Goal: Consume media (video, audio)

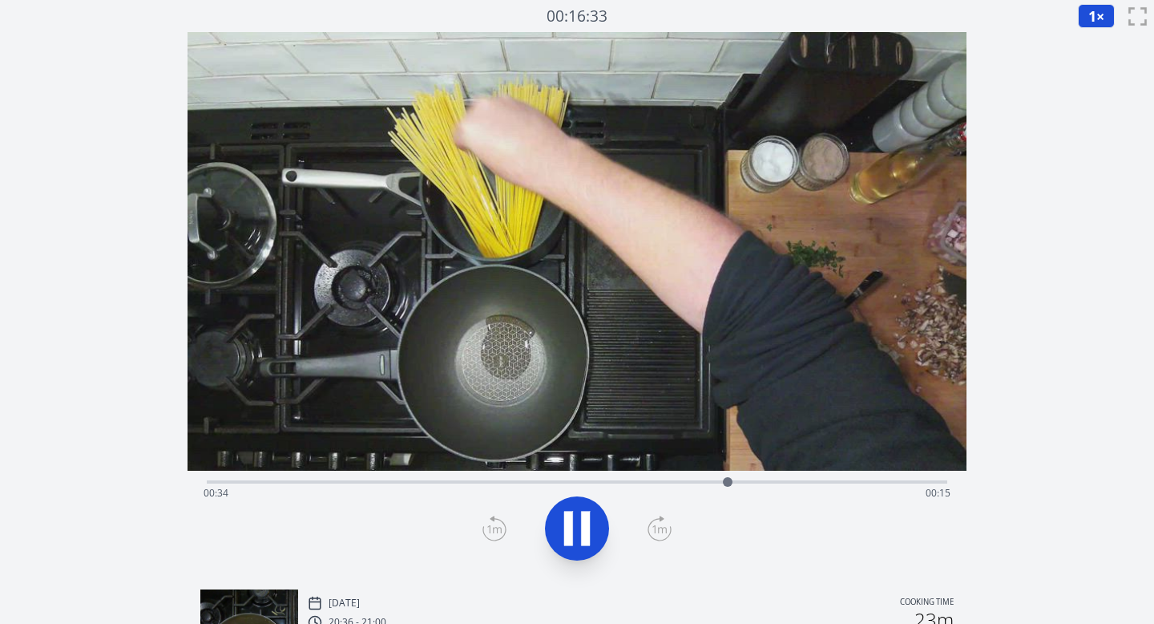
click at [583, 530] on icon at bounding box center [585, 528] width 9 height 34
click at [500, 525] on icon at bounding box center [495, 528] width 24 height 26
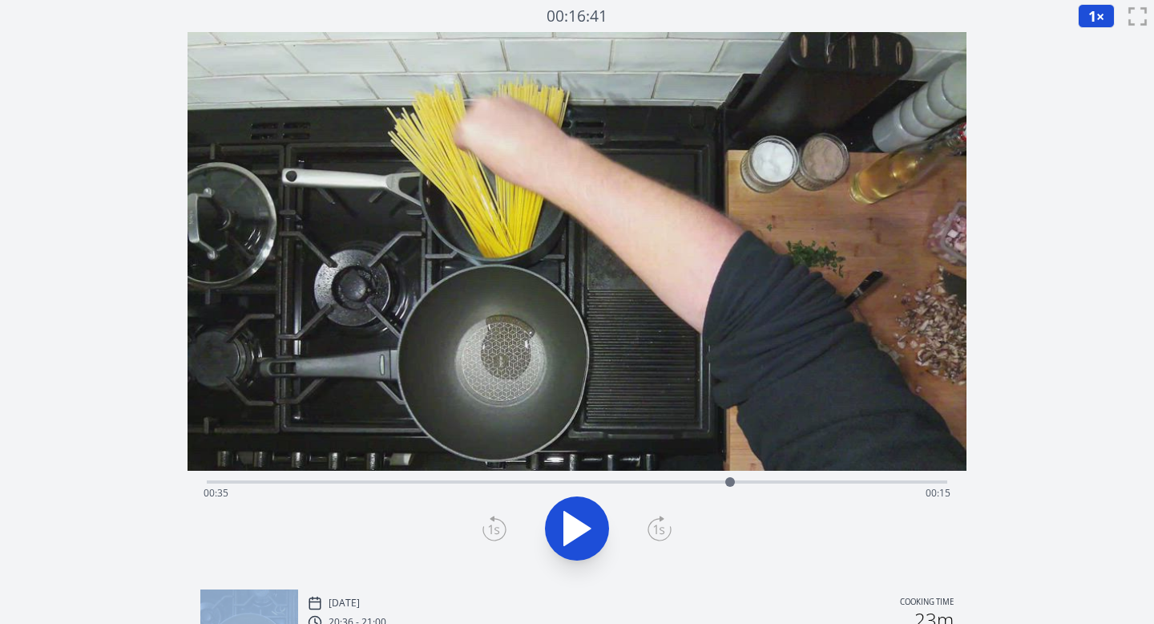
click at [500, 525] on icon at bounding box center [495, 528] width 24 height 26
click at [572, 477] on div "Time elapsed: 00:35 Time remaining: 00:15" at bounding box center [577, 480] width 741 height 19
click at [503, 479] on div "Time elapsed: 00:24 Time remaining: 00:26" at bounding box center [577, 480] width 741 height 19
click at [462, 480] on div "Time elapsed: 00:19 Time remaining: 00:30" at bounding box center [578, 493] width 748 height 26
click at [420, 482] on div "Time elapsed: 00:17 Time remaining: 00:33" at bounding box center [578, 493] width 748 height 26
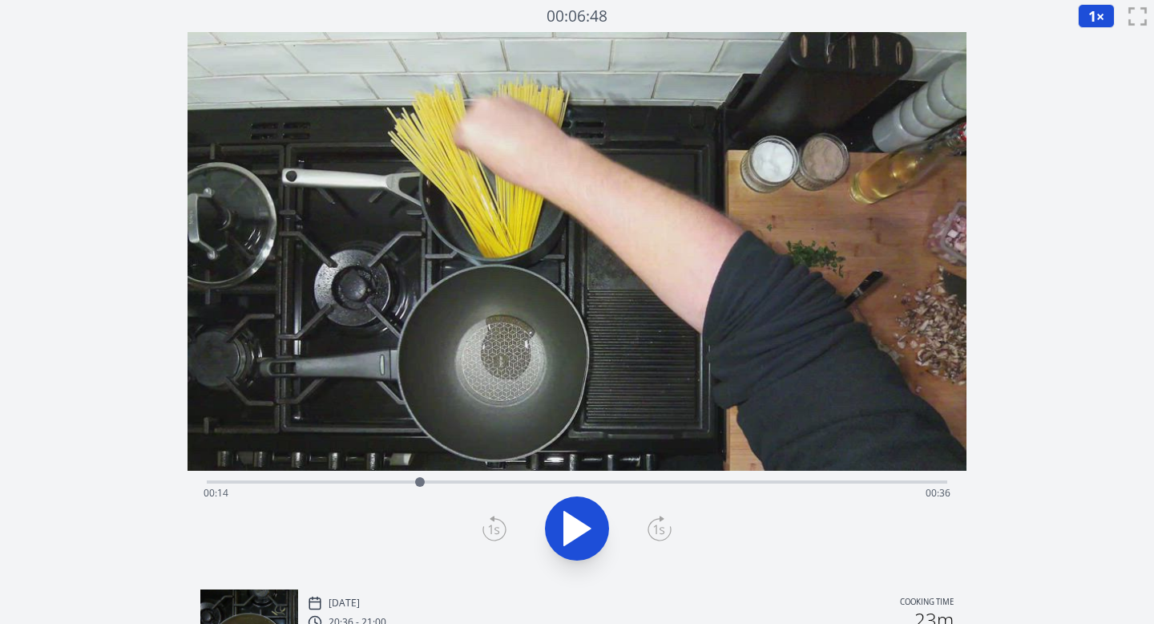
click at [1089, 18] on span "1" at bounding box center [1092, 15] width 8 height 19
click at [1092, 45] on li "0.25×" at bounding box center [1100, 39] width 45 height 26
drag, startPoint x: 418, startPoint y: 479, endPoint x: 436, endPoint y: 476, distance: 18.6
click at [436, 476] on div at bounding box center [436, 482] width 24 height 24
click at [583, 530] on icon at bounding box center [577, 528] width 26 height 34
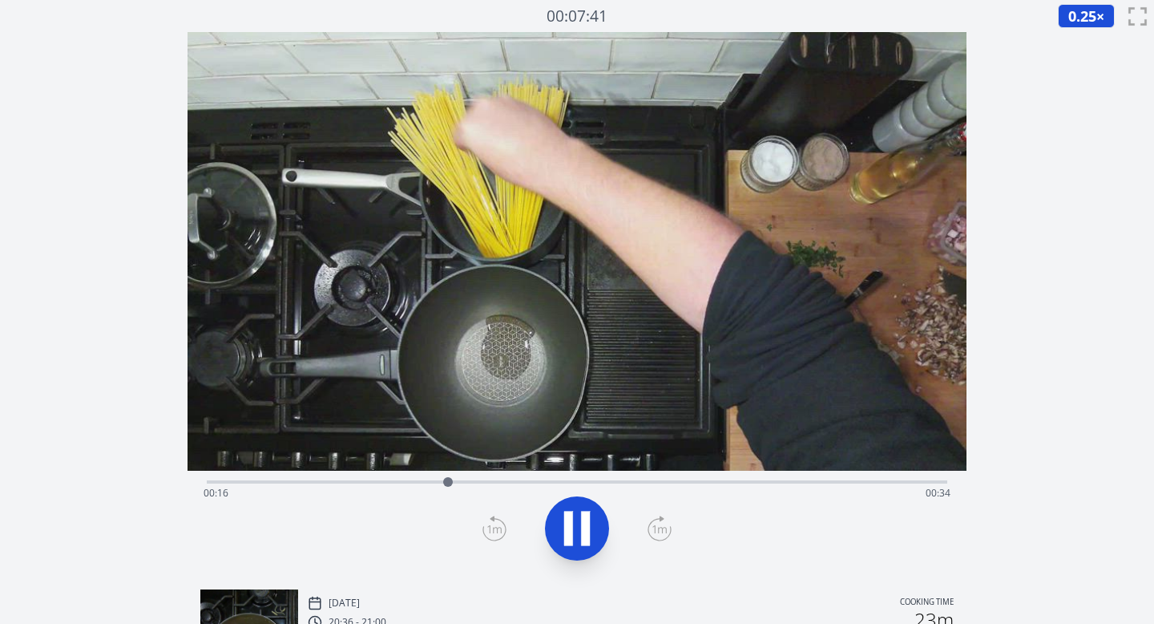
click at [653, 528] on icon at bounding box center [660, 528] width 24 height 26
click at [492, 531] on icon at bounding box center [495, 528] width 24 height 26
click at [658, 522] on icon at bounding box center [660, 528] width 24 height 26
click at [660, 525] on icon at bounding box center [660, 528] width 24 height 26
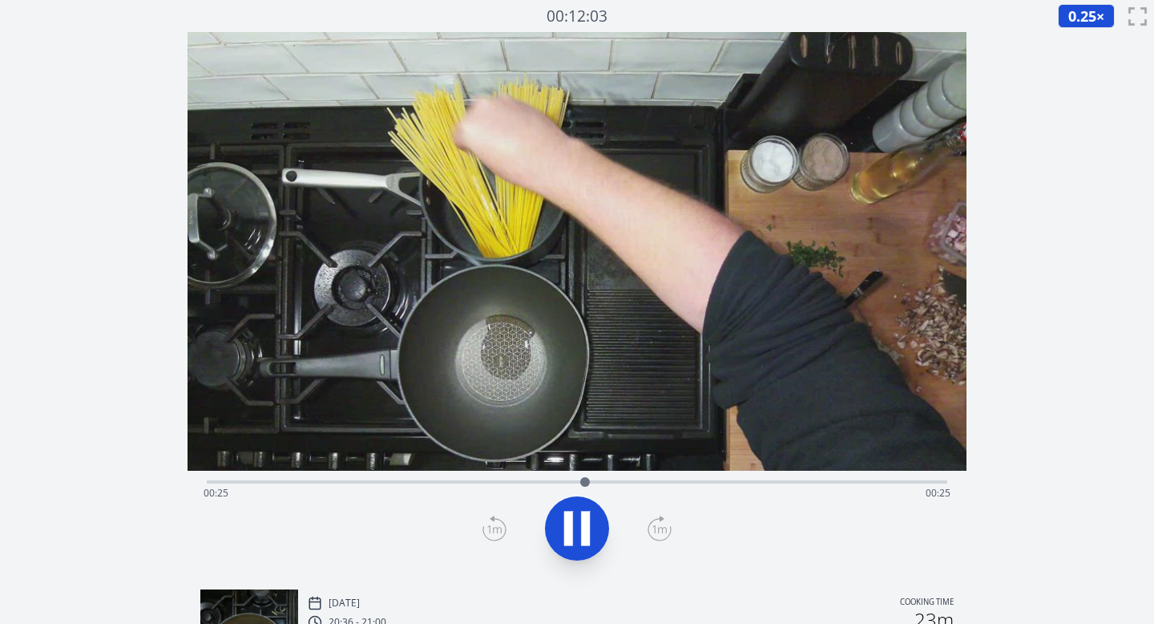
click at [660, 525] on icon at bounding box center [660, 528] width 24 height 26
click at [565, 532] on icon at bounding box center [568, 528] width 9 height 34
click at [216, 480] on div "Time elapsed: 00:38 Time remaining: 00:11" at bounding box center [578, 493] width 748 height 26
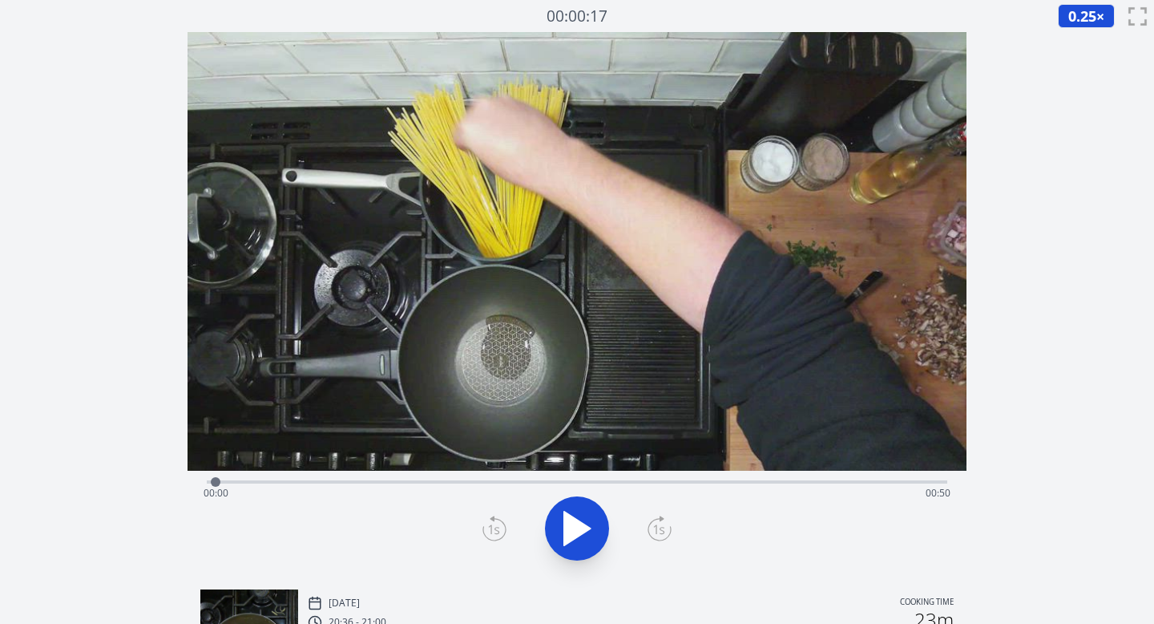
click at [212, 483] on div at bounding box center [216, 482] width 10 height 10
click at [660, 480] on div "Time elapsed: 00:00 Time remaining: 00:50" at bounding box center [578, 493] width 748 height 26
click at [713, 482] on div "Time elapsed: 00:30 Time remaining: 00:20" at bounding box center [578, 493] width 748 height 26
click at [730, 482] on div "Time elapsed: 00:33 Time remaining: 00:16" at bounding box center [578, 493] width 748 height 26
click at [578, 521] on icon at bounding box center [577, 528] width 26 height 34
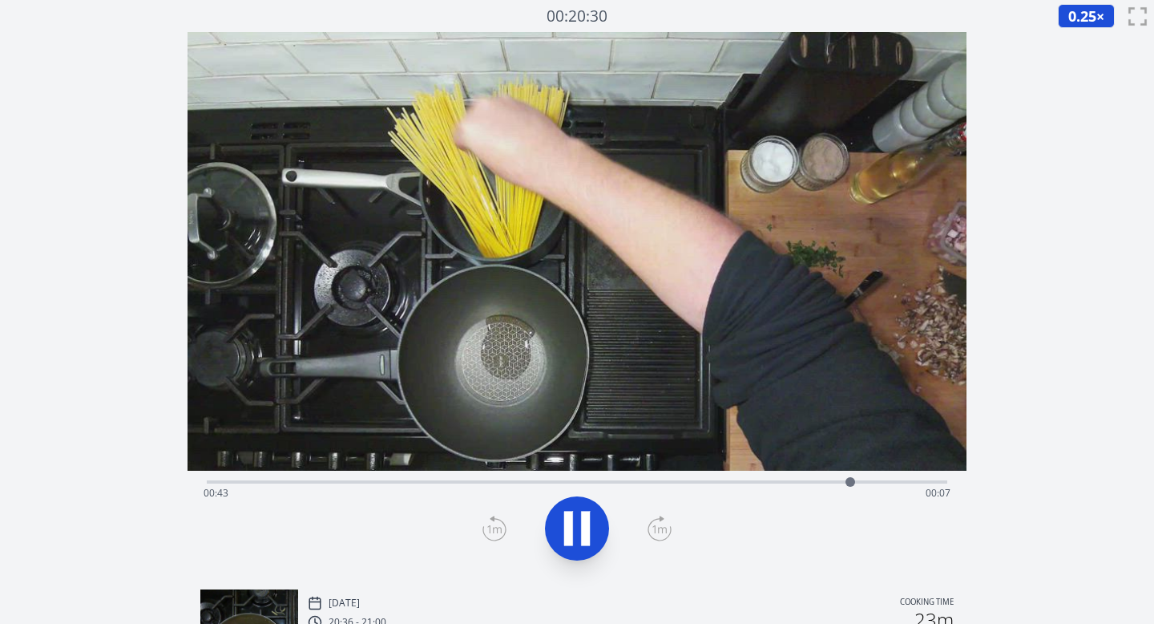
click at [584, 528] on icon at bounding box center [585, 528] width 9 height 34
click at [499, 531] on icon at bounding box center [495, 528] width 24 height 26
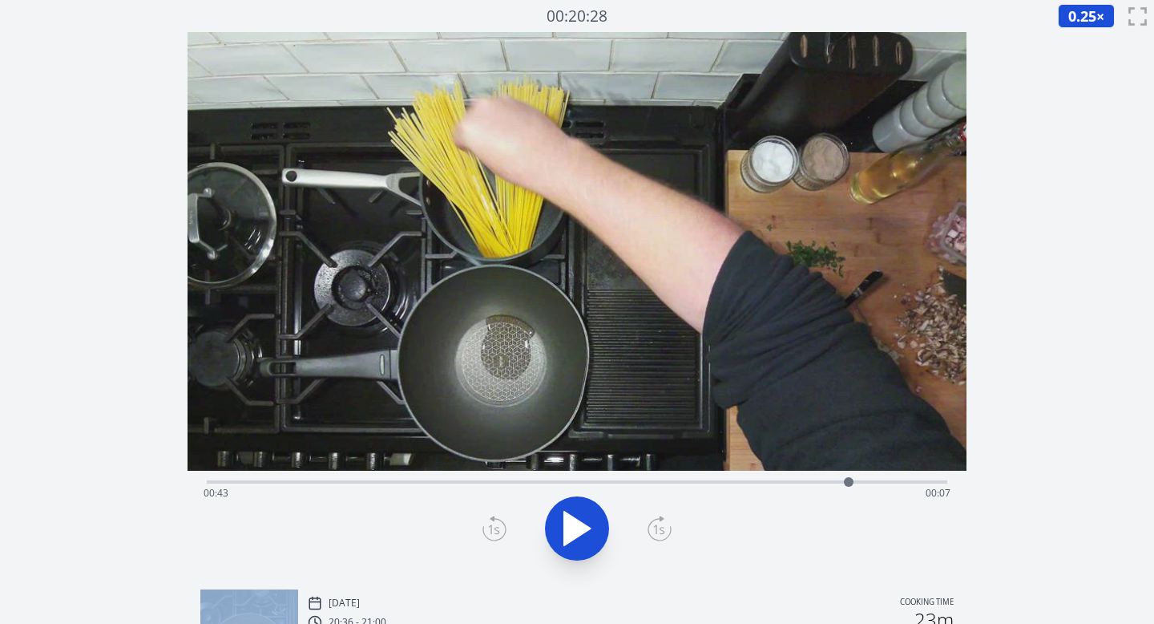
click at [499, 531] on icon at bounding box center [495, 528] width 24 height 26
click at [586, 518] on icon at bounding box center [577, 528] width 45 height 45
click at [585, 518] on icon at bounding box center [585, 528] width 9 height 34
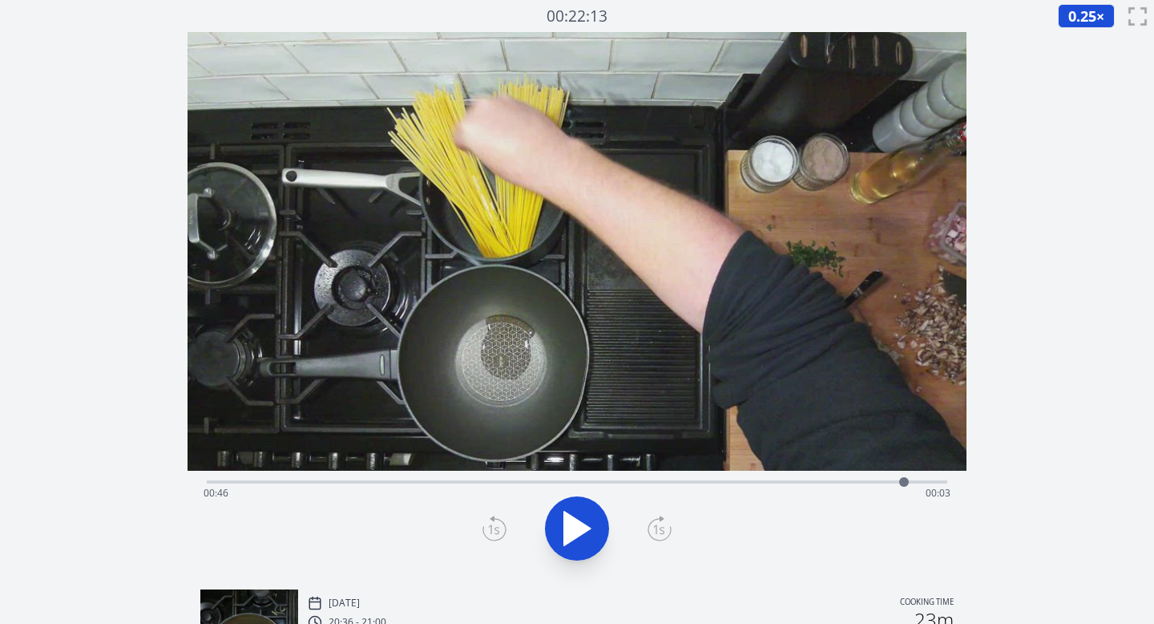
click at [577, 511] on icon at bounding box center [577, 528] width 45 height 45
click at [496, 529] on icon at bounding box center [495, 528] width 24 height 26
click at [572, 517] on icon at bounding box center [568, 528] width 9 height 34
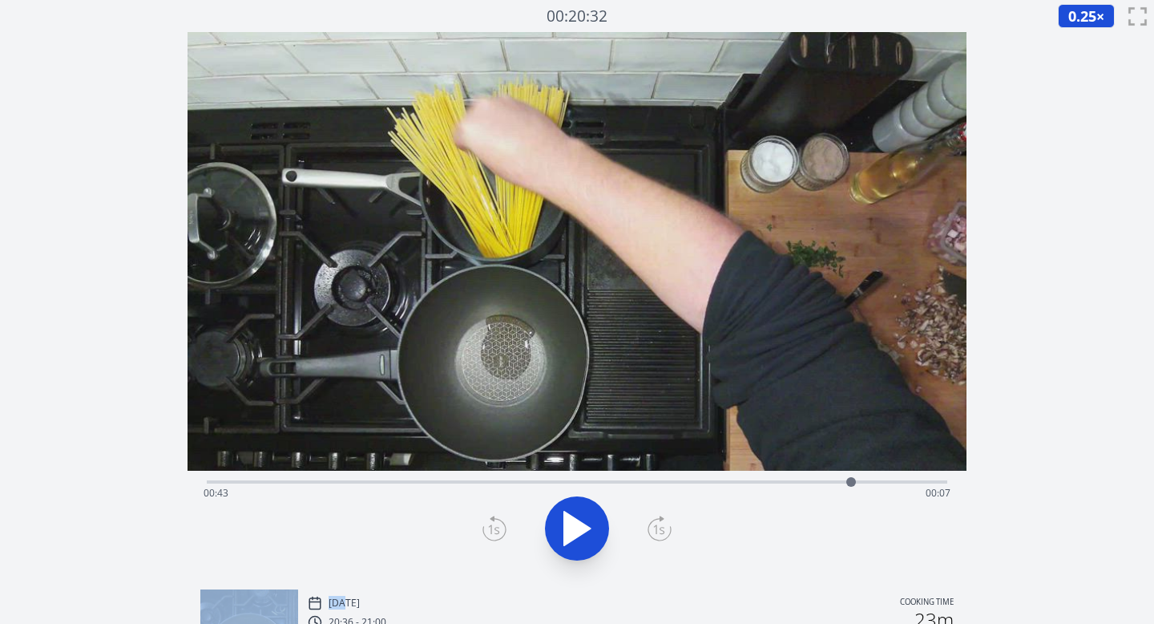
click at [494, 532] on icon at bounding box center [495, 528] width 24 height 26
click at [495, 531] on icon at bounding box center [495, 528] width 24 height 26
click at [495, 530] on icon at bounding box center [494, 530] width 11 height 10
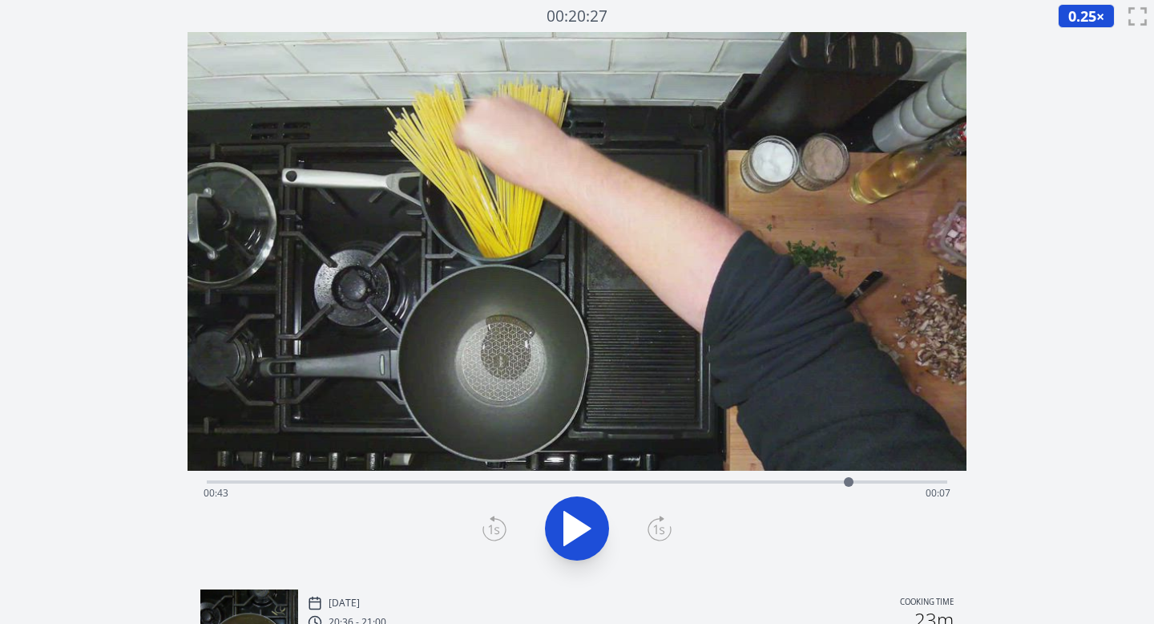
click at [664, 527] on icon at bounding box center [660, 528] width 24 height 26
click at [588, 524] on icon at bounding box center [585, 528] width 9 height 34
click at [590, 548] on icon at bounding box center [577, 528] width 45 height 45
click at [485, 515] on icon at bounding box center [495, 528] width 24 height 26
click at [495, 525] on icon at bounding box center [495, 528] width 24 height 26
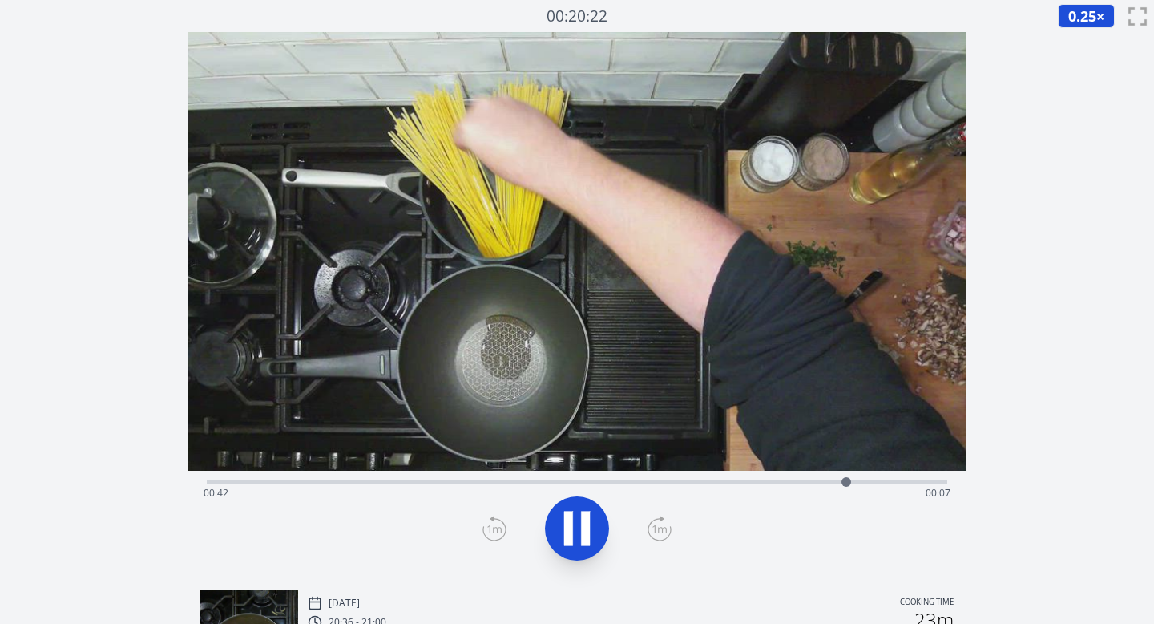
click at [579, 523] on icon at bounding box center [577, 528] width 45 height 45
click at [657, 519] on icon at bounding box center [660, 528] width 24 height 26
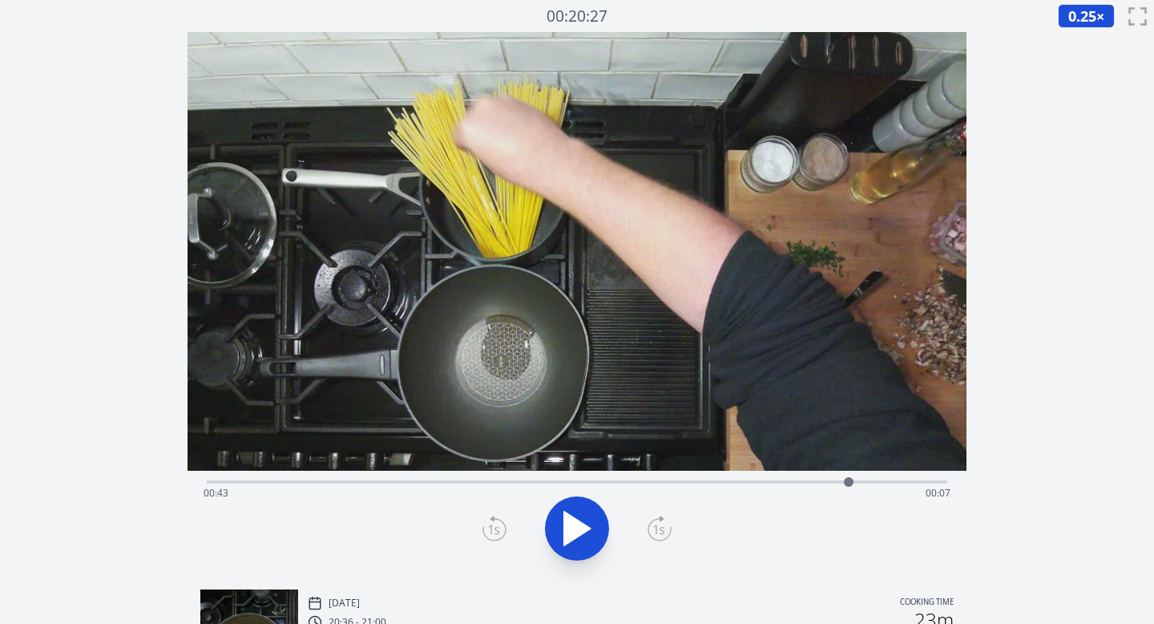
click at [657, 519] on icon at bounding box center [660, 528] width 24 height 26
click at [490, 526] on icon at bounding box center [494, 530] width 11 height 10
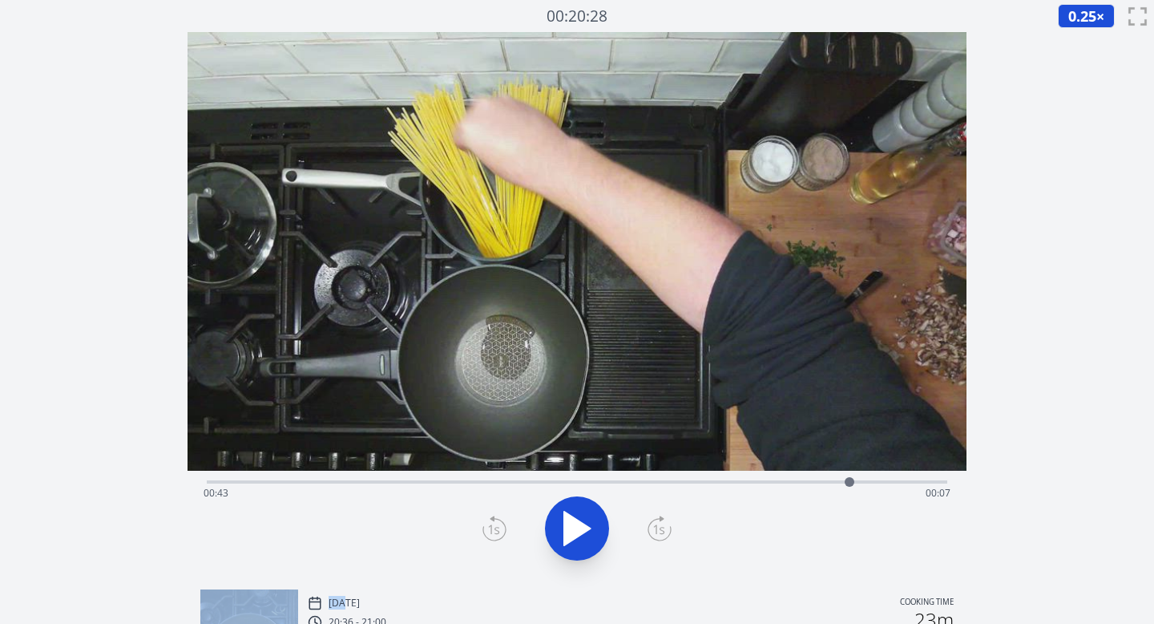
click at [490, 526] on icon at bounding box center [494, 530] width 11 height 10
click at [489, 527] on icon at bounding box center [495, 528] width 24 height 26
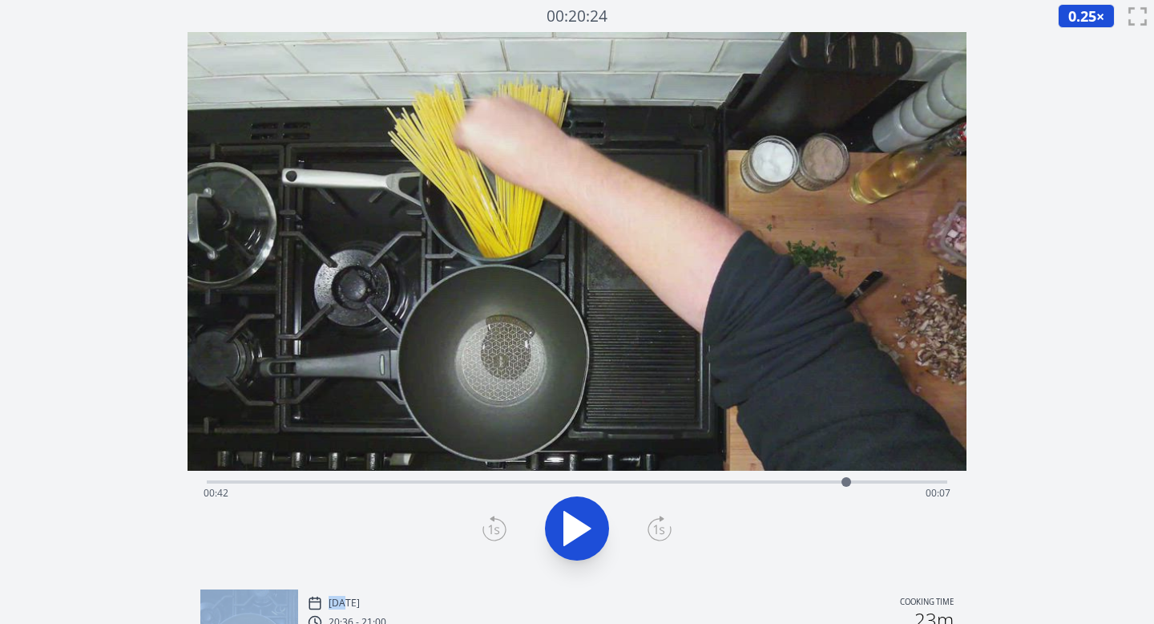
click at [540, 528] on div at bounding box center [577, 528] width 761 height 77
click at [554, 530] on button at bounding box center [577, 528] width 64 height 64
click at [494, 527] on icon at bounding box center [494, 529] width 14 height 8
click at [494, 530] on icon at bounding box center [494, 529] width 14 height 8
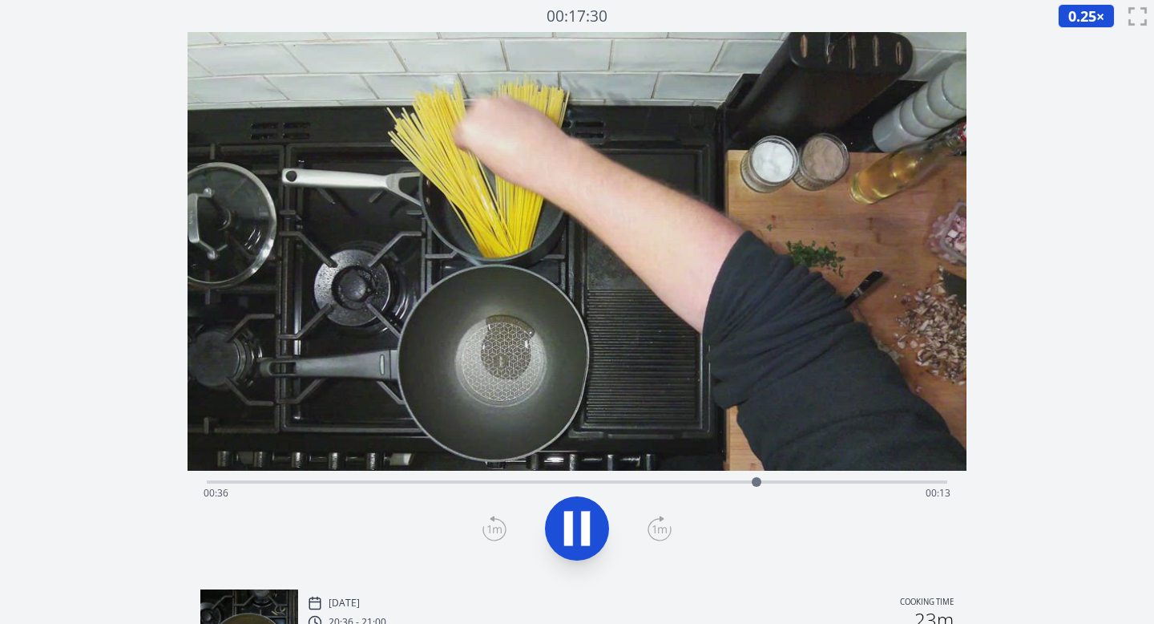
click at [578, 522] on icon at bounding box center [577, 528] width 45 height 45
click at [590, 531] on icon at bounding box center [577, 528] width 45 height 45
click at [557, 535] on icon at bounding box center [577, 528] width 45 height 45
click at [577, 525] on icon at bounding box center [577, 528] width 26 height 34
click at [577, 524] on icon at bounding box center [577, 528] width 45 height 45
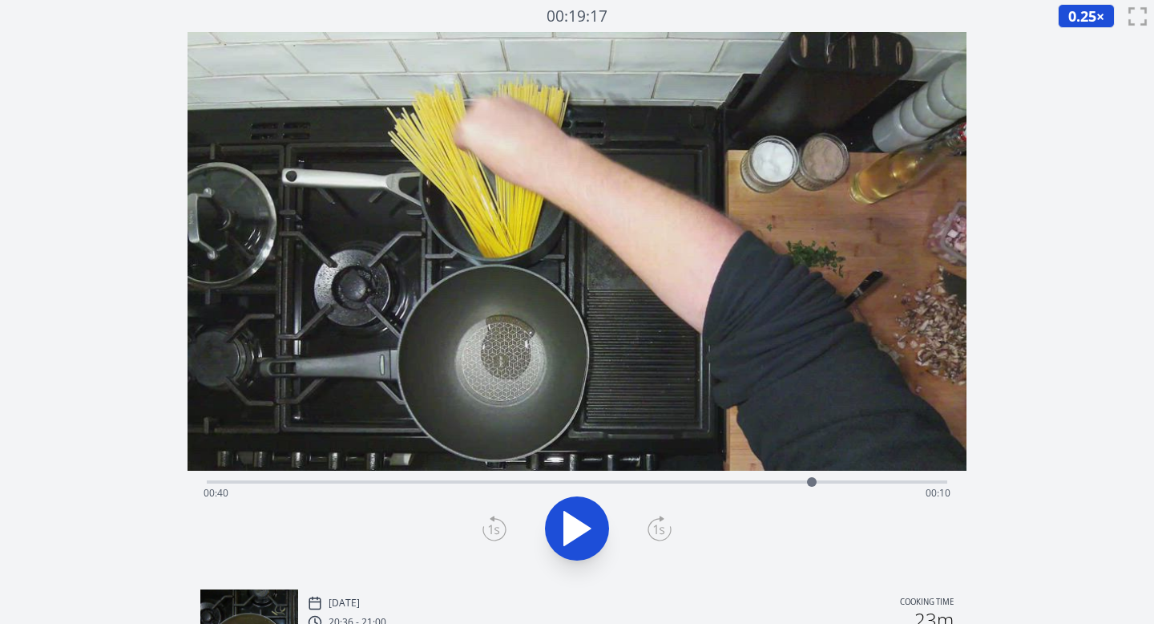
click at [494, 527] on icon at bounding box center [495, 528] width 24 height 26
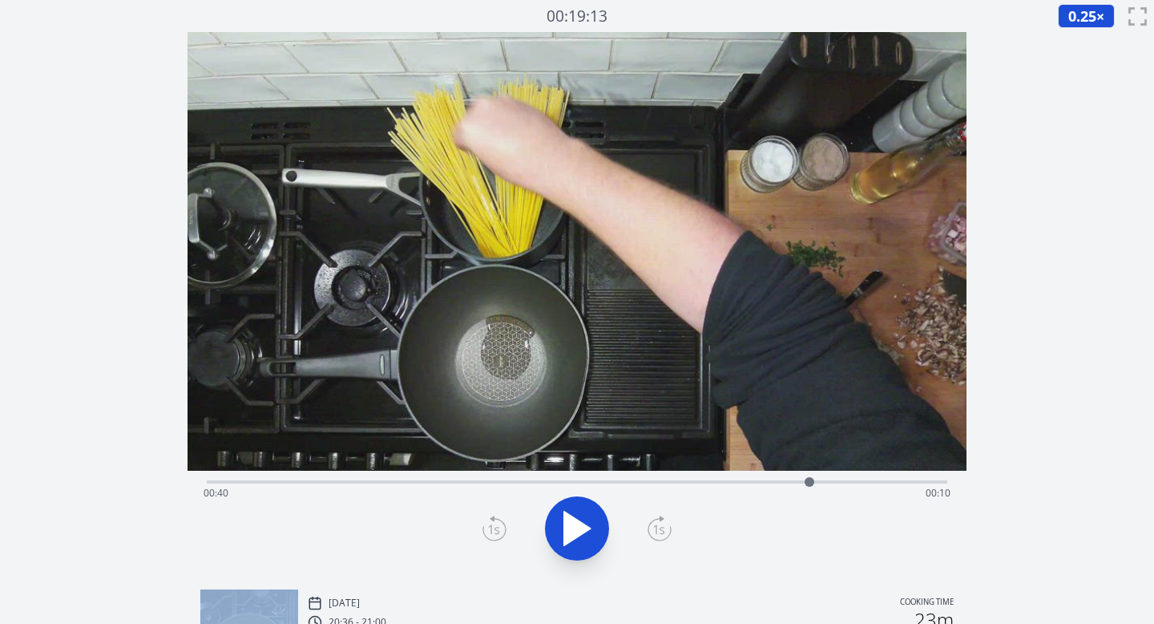
click at [494, 527] on icon at bounding box center [495, 528] width 24 height 26
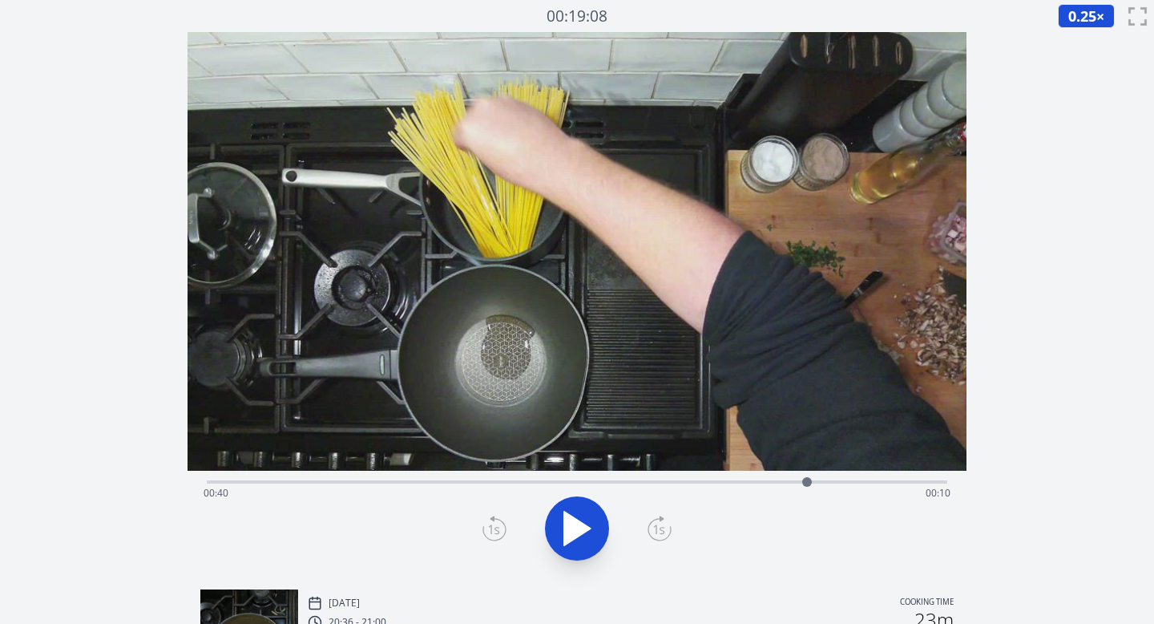
click at [494, 527] on icon at bounding box center [495, 528] width 24 height 26
click at [586, 536] on icon at bounding box center [577, 528] width 45 height 45
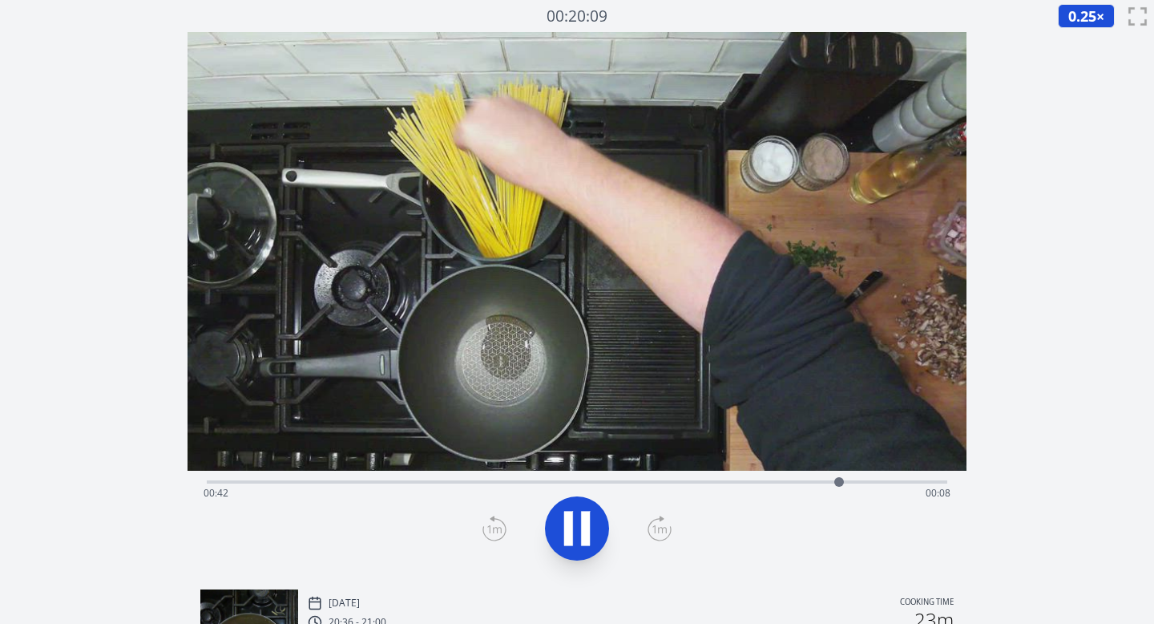
click at [572, 520] on icon at bounding box center [568, 528] width 9 height 34
click at [676, 469] on video at bounding box center [578, 251] width 780 height 438
click at [689, 479] on div "Time elapsed: 00:42 Time remaining: 00:08" at bounding box center [577, 480] width 741 height 19
click at [701, 479] on div "Time elapsed: 00:32 Time remaining: 00:18" at bounding box center [577, 480] width 741 height 19
click at [717, 478] on div "Time elapsed: 00:33 Time remaining: 00:17" at bounding box center [577, 480] width 741 height 19
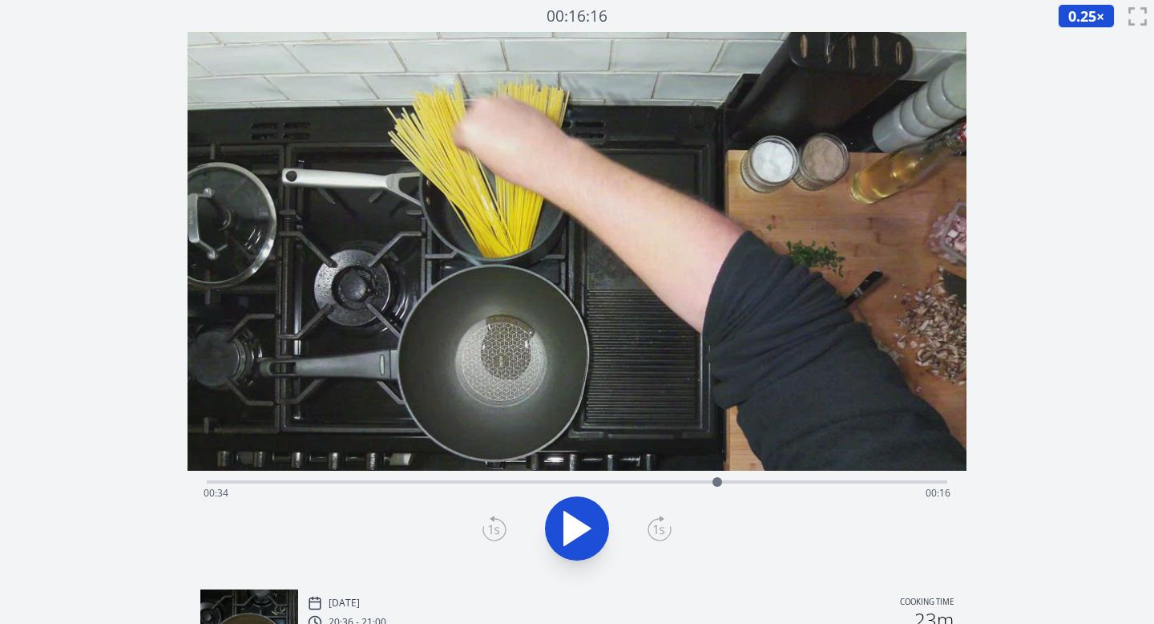
click at [590, 535] on icon at bounding box center [577, 528] width 45 height 45
click at [592, 534] on icon at bounding box center [577, 528] width 45 height 45
click at [578, 527] on icon at bounding box center [577, 528] width 26 height 34
click at [578, 524] on icon at bounding box center [577, 528] width 45 height 45
click at [578, 524] on icon at bounding box center [577, 528] width 26 height 34
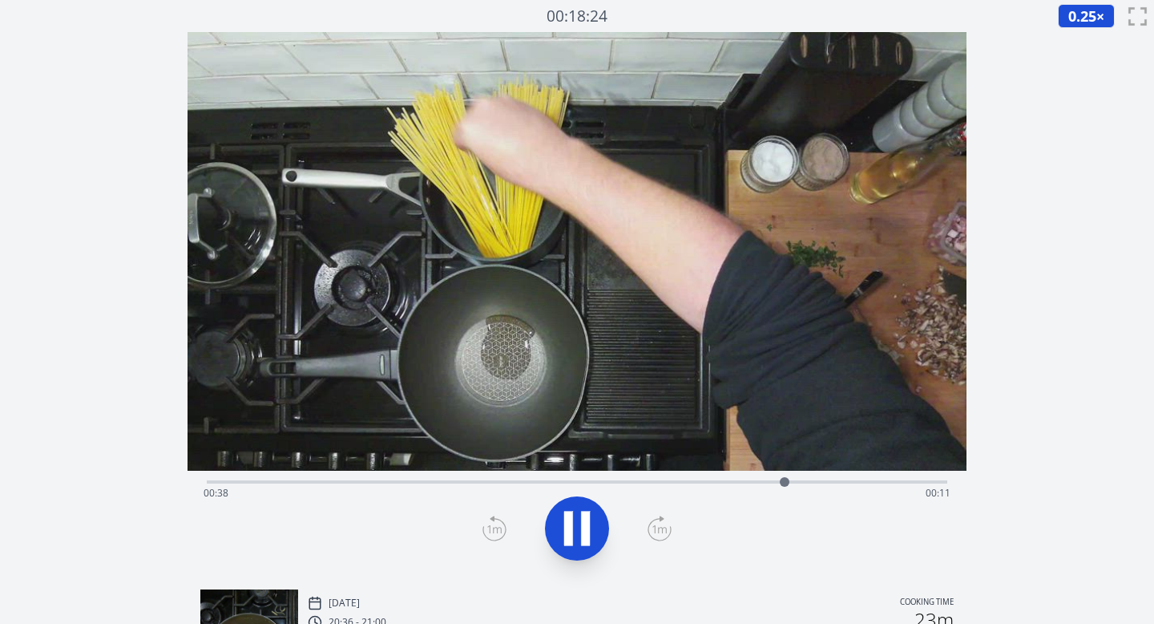
click at [578, 524] on icon at bounding box center [577, 528] width 45 height 45
click at [302, 479] on div "Time elapsed: 00:39 Time remaining: 00:11" at bounding box center [577, 480] width 741 height 19
click at [332, 480] on div "Time elapsed: 00:06 Time remaining: 00:43" at bounding box center [578, 493] width 748 height 26
click at [400, 483] on div "Time elapsed: 00:08 Time remaining: 00:42" at bounding box center [578, 493] width 748 height 26
click at [458, 484] on div "Time elapsed: 00:13 Time remaining: 00:37" at bounding box center [578, 493] width 748 height 26
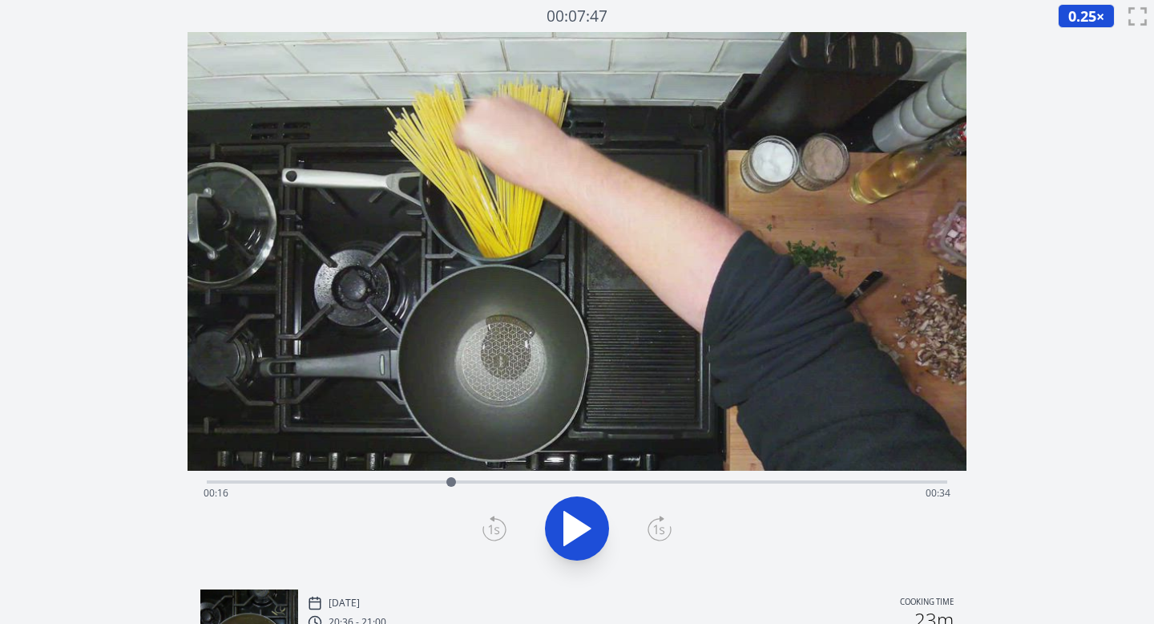
click at [451, 482] on div at bounding box center [451, 482] width 24 height 24
click at [579, 528] on icon at bounding box center [577, 528] width 45 height 45
click at [493, 529] on icon at bounding box center [495, 528] width 24 height 26
click at [494, 530] on icon at bounding box center [495, 528] width 24 height 26
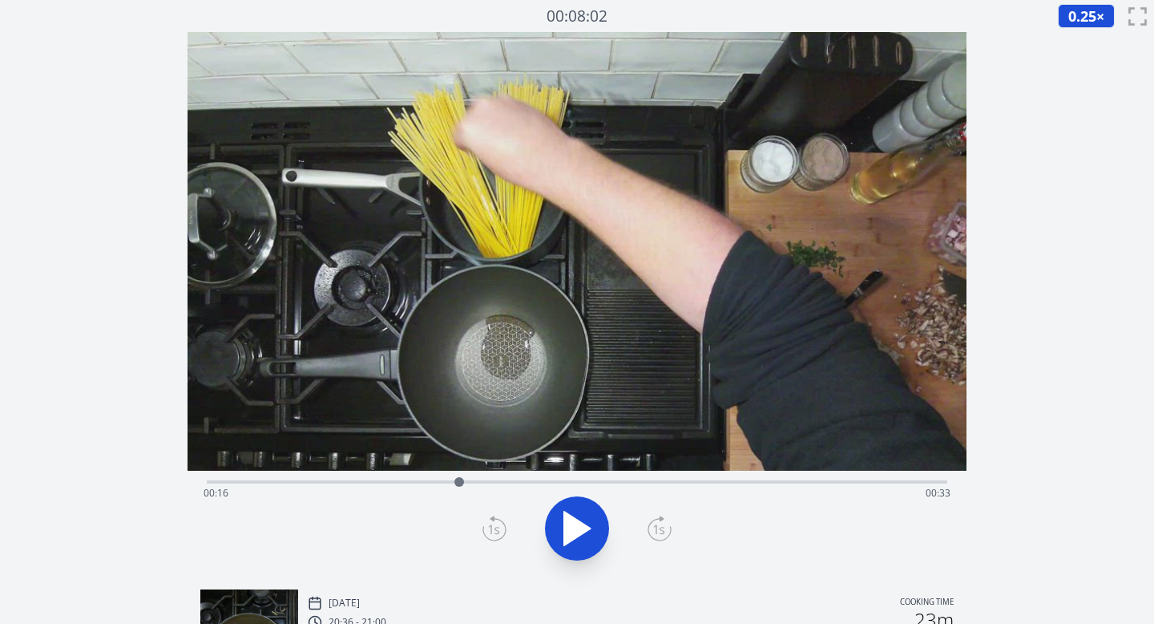
click at [580, 531] on icon at bounding box center [577, 528] width 26 height 34
click at [664, 530] on icon at bounding box center [660, 528] width 24 height 26
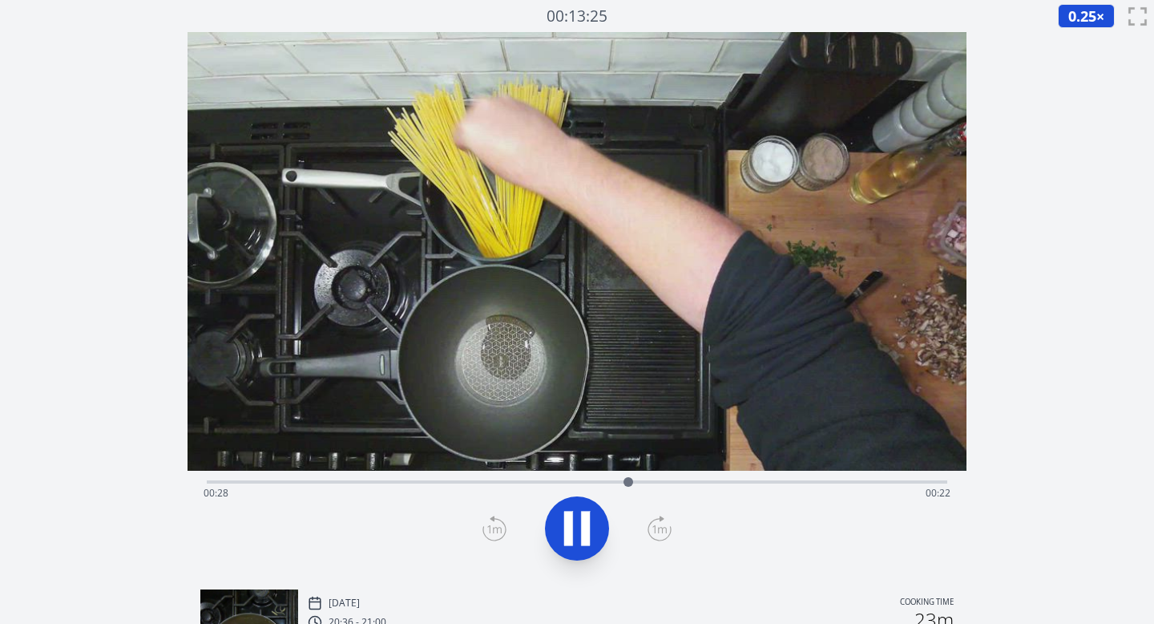
click at [489, 533] on icon at bounding box center [495, 528] width 24 height 26
click at [580, 527] on icon at bounding box center [577, 528] width 45 height 45
